Goal: Task Accomplishment & Management: Manage account settings

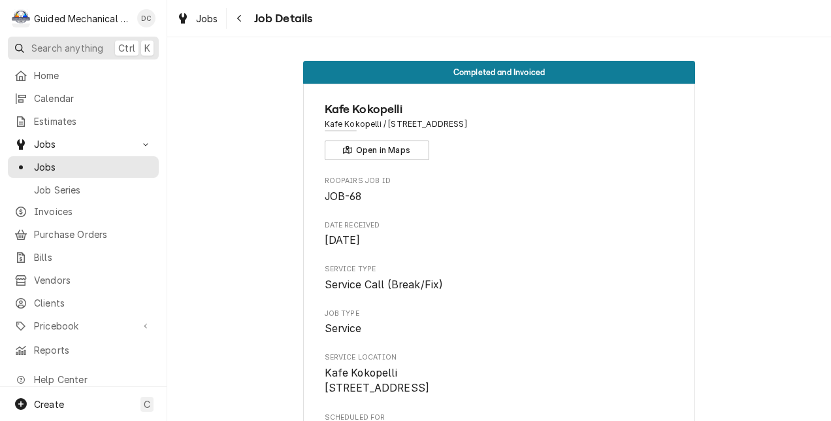
click at [60, 46] on span "Search anything" at bounding box center [67, 48] width 72 height 14
click at [208, 174] on body "G Guided Mechanical Services, LLC DC Search anything Ctrl K Home Calendar Estim…" at bounding box center [415, 210] width 831 height 421
drag, startPoint x: 89, startPoint y: 297, endPoint x: 102, endPoint y: 298, distance: 13.1
click at [89, 298] on span "Clients" at bounding box center [93, 303] width 118 height 14
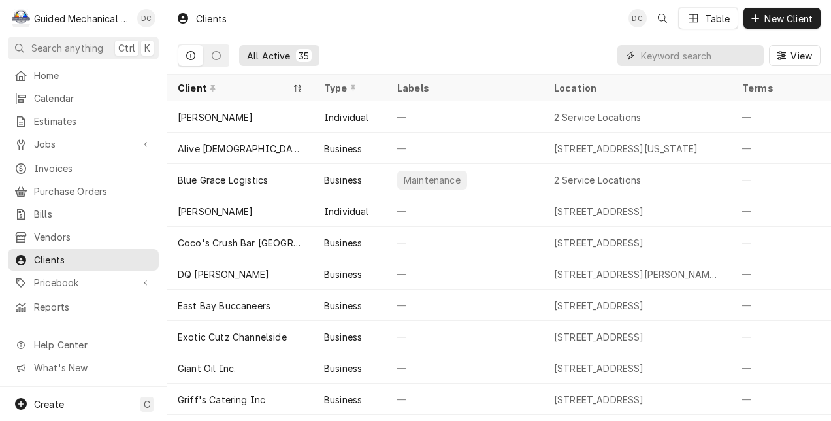
click at [670, 58] on input "Dynamic Content Wrapper" at bounding box center [699, 55] width 116 height 21
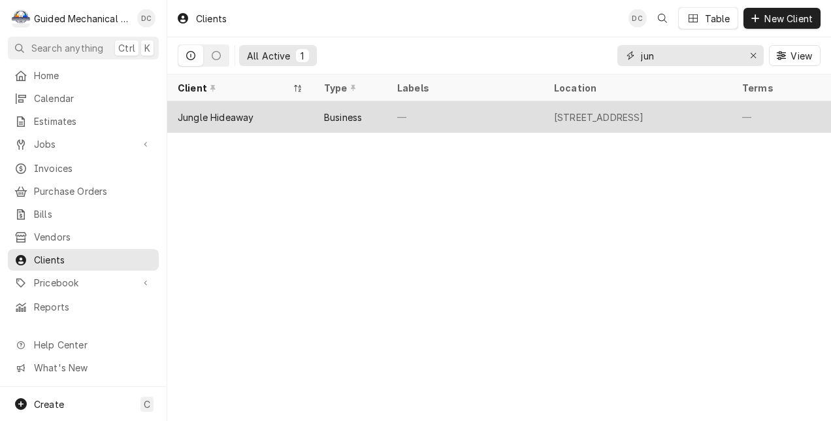
type input "jun"
click at [329, 124] on div "Business" at bounding box center [350, 116] width 73 height 31
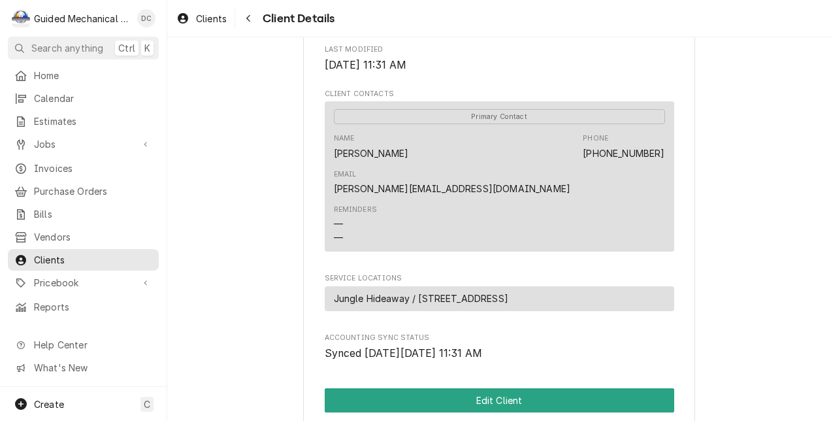
scroll to position [392, 0]
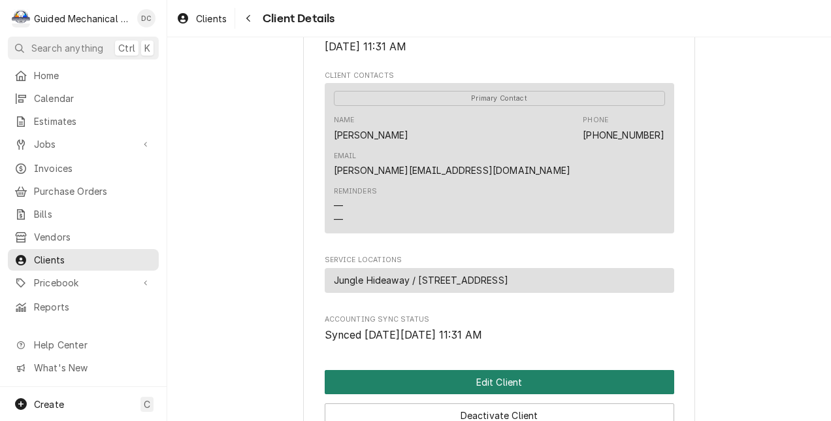
click at [504, 370] on button "Edit Client" at bounding box center [500, 382] width 350 height 24
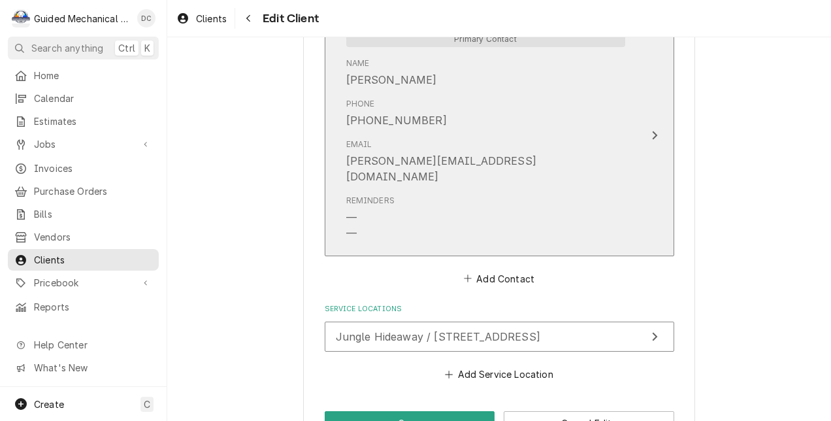
scroll to position [980, 0]
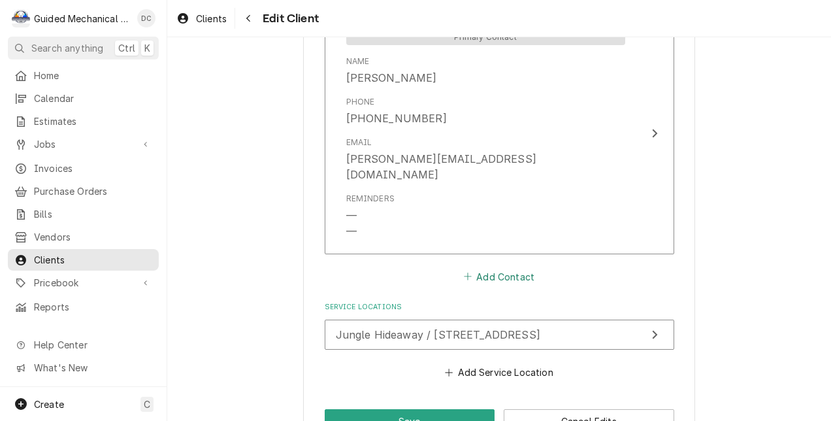
click at [496, 267] on button "Add Contact" at bounding box center [498, 276] width 75 height 18
type textarea "x"
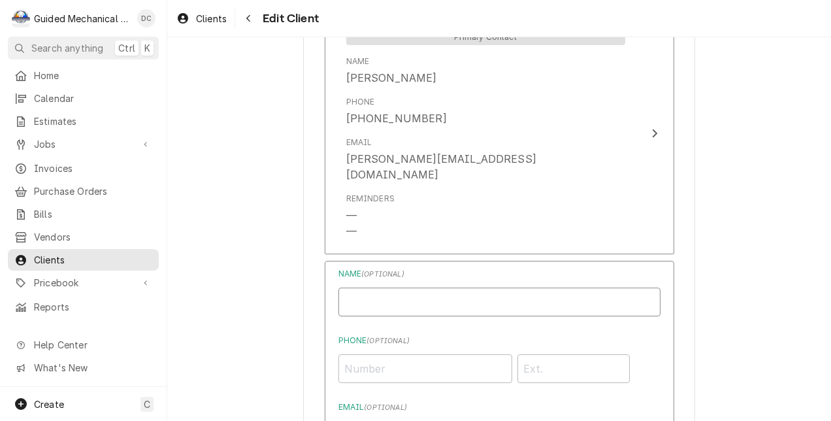
click at [405, 287] on input "Business Name" at bounding box center [499, 301] width 322 height 29
type input "Elena Hernandez"
click at [424, 354] on input "Phone ( optional )" at bounding box center [425, 368] width 174 height 29
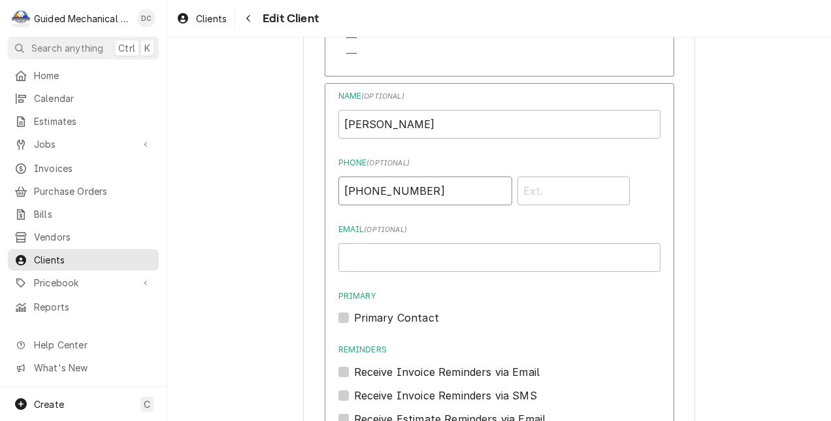
scroll to position [1176, 0]
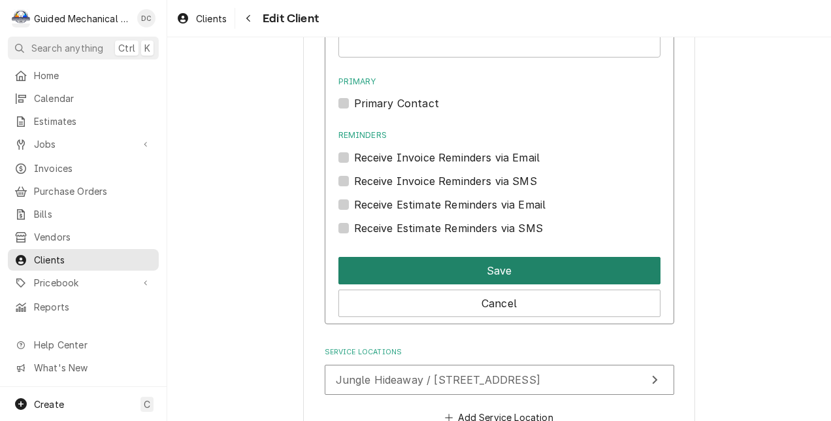
type input "[PHONE_NUMBER]"
click at [510, 257] on button "Save" at bounding box center [499, 270] width 322 height 27
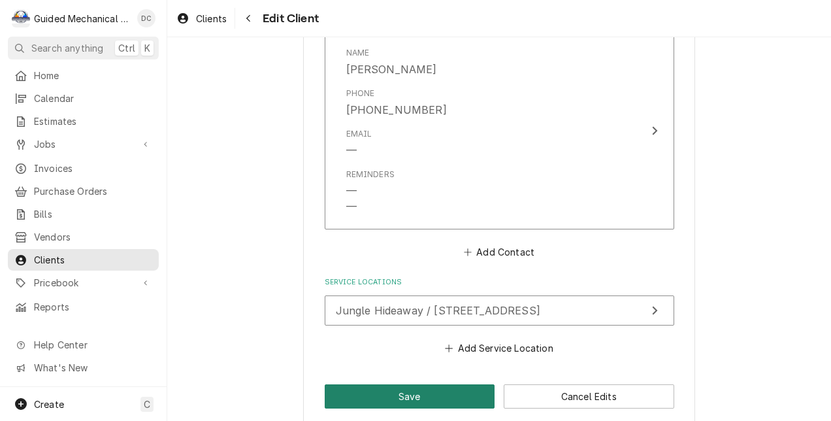
click at [370, 384] on button "Save" at bounding box center [410, 396] width 171 height 24
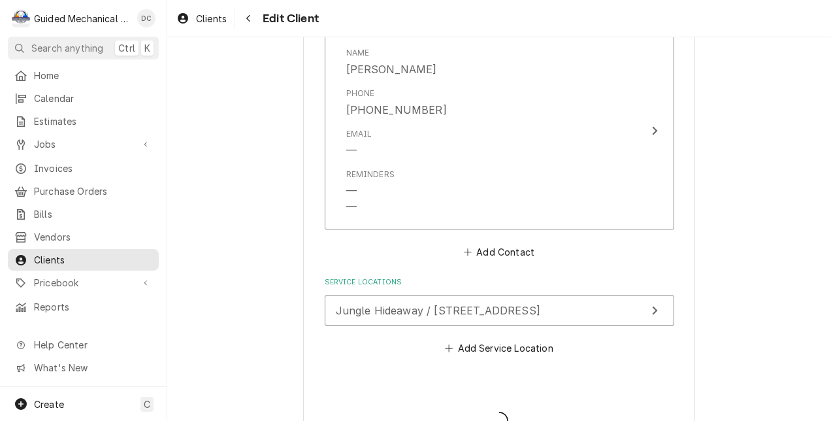
type textarea "x"
